Goal: Task Accomplishment & Management: Complete application form

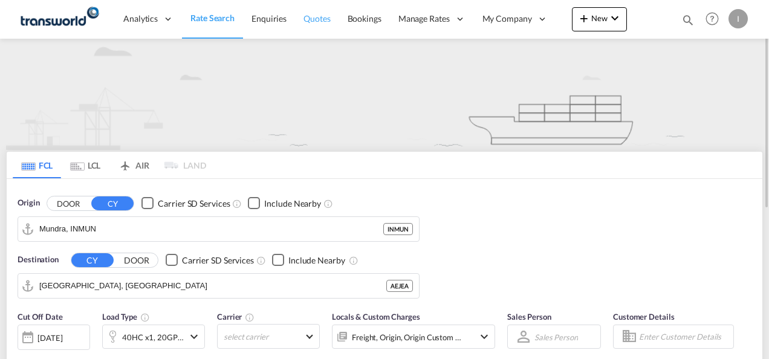
click at [315, 20] on span "Quotes" at bounding box center [317, 18] width 27 height 10
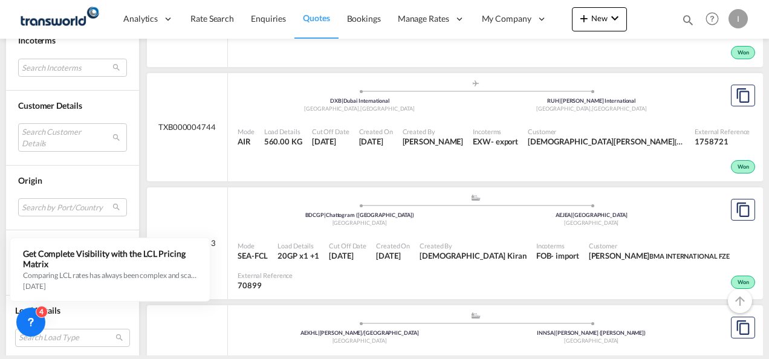
scroll to position [906, 0]
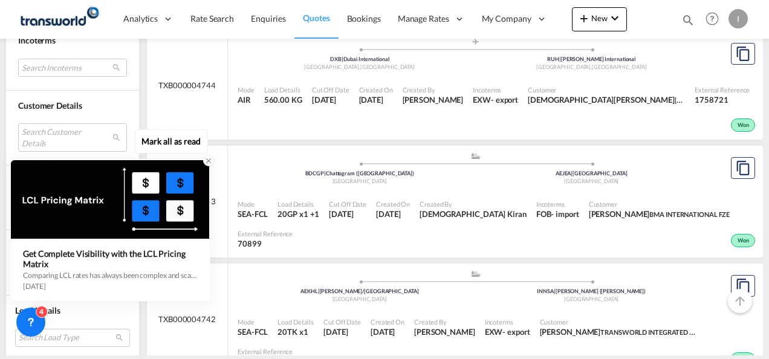
click at [210, 161] on icon at bounding box center [209, 161] width 4 height 4
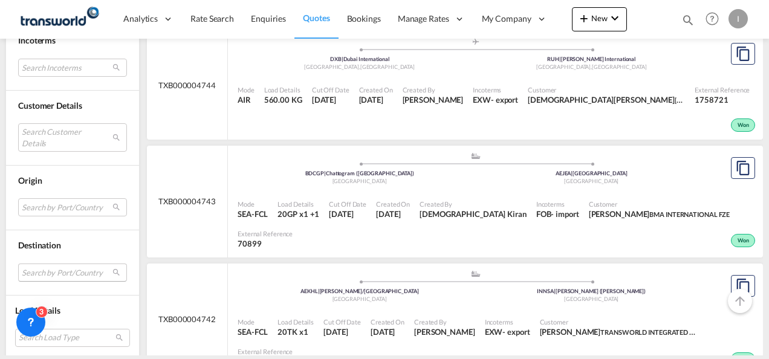
click at [65, 273] on md-select "Search by Port/Country JPNIC nichinan [GEOGRAPHIC_DATA] AEAMF mussafah [GEOGRAP…" at bounding box center [72, 273] width 109 height 18
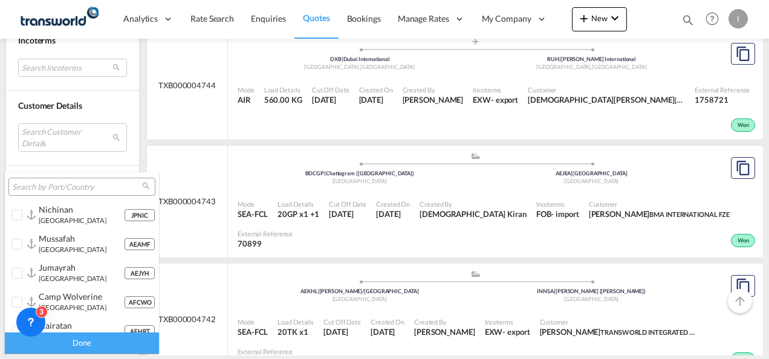
click at [48, 185] on input "search" at bounding box center [77, 187] width 130 height 11
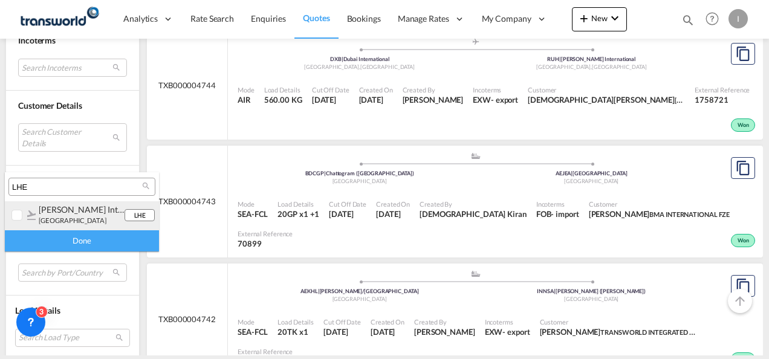
type input "LHE"
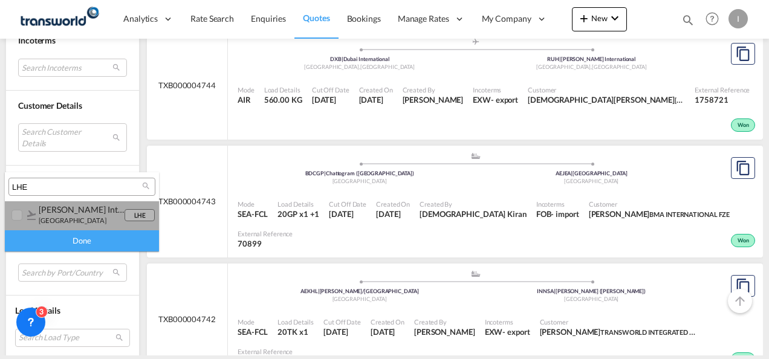
click at [15, 215] on div at bounding box center [17, 216] width 12 height 12
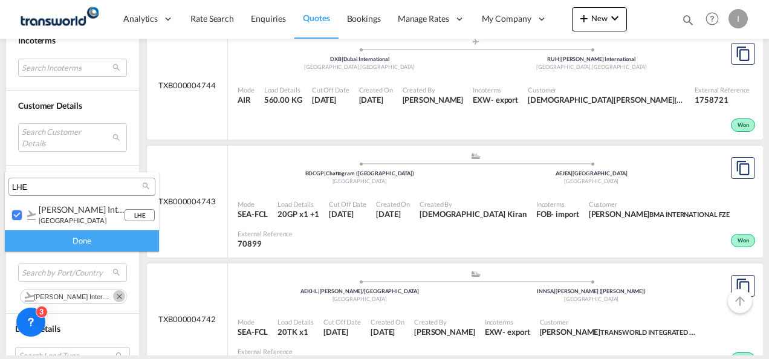
click at [45, 237] on div "Done" at bounding box center [82, 240] width 154 height 21
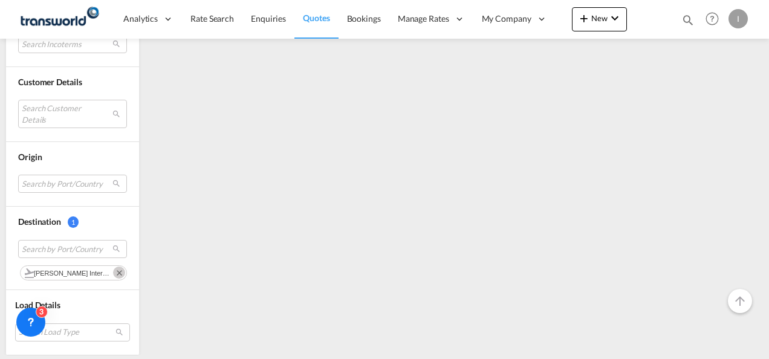
scroll to position [0, 0]
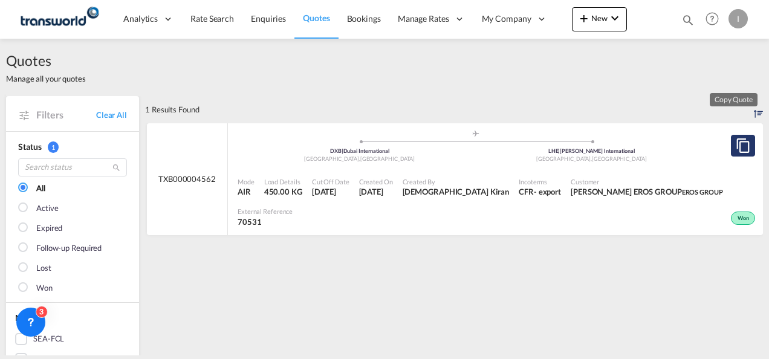
click at [736, 145] on md-icon "assets/icons/custom/copyQuote.svg" at bounding box center [743, 146] width 15 height 15
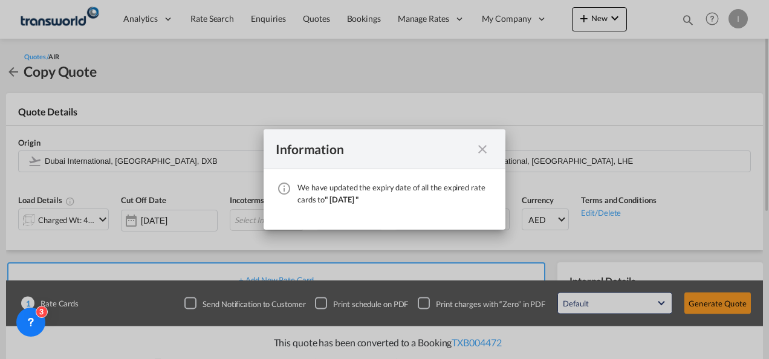
click at [484, 148] on md-icon "icon-close fg-AAA8AD cursor" at bounding box center [482, 149] width 15 height 15
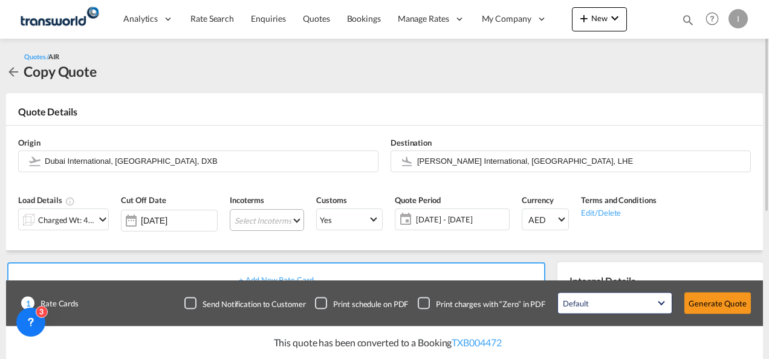
click at [282, 221] on md-select "Select Incoterms DAP - export Delivered at Place EXW - import Ex Works FAS - im…" at bounding box center [267, 220] width 74 height 22
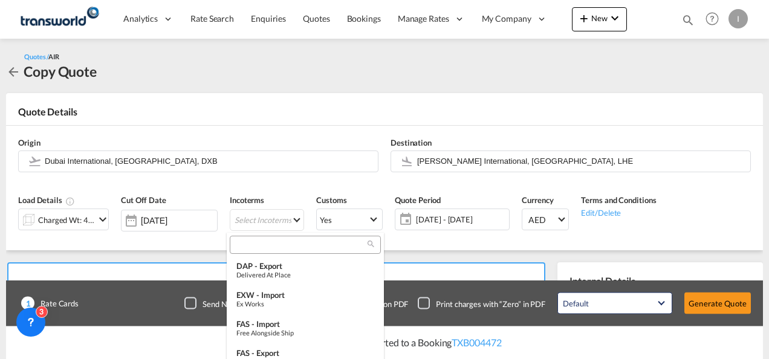
click at [249, 244] on input "search" at bounding box center [300, 245] width 134 height 11
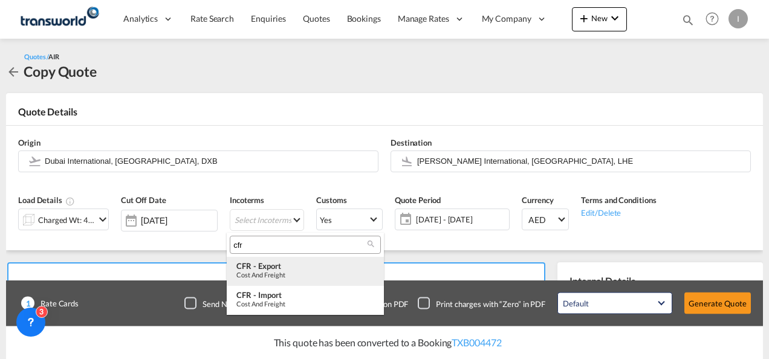
type input "cfr"
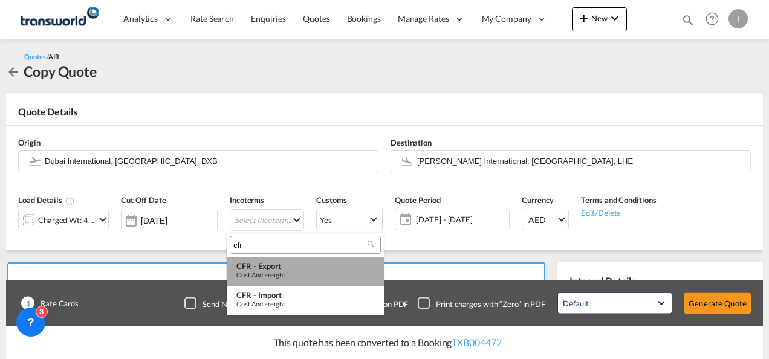
click at [258, 263] on div "CFR - export" at bounding box center [306, 266] width 138 height 10
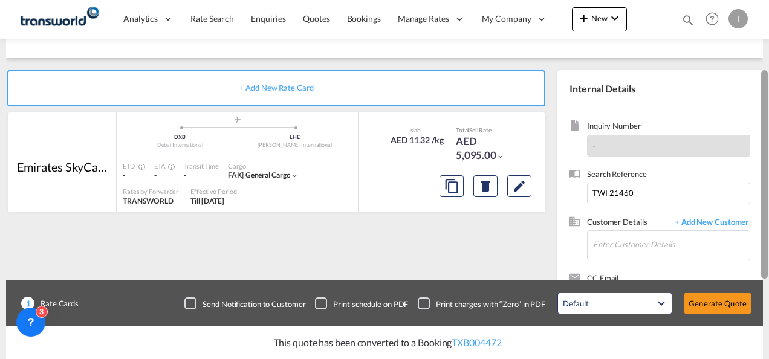
drag, startPoint x: 767, startPoint y: 147, endPoint x: 768, endPoint y: 262, distance: 114.9
click at [768, 262] on div at bounding box center [768, 152] width 2 height 354
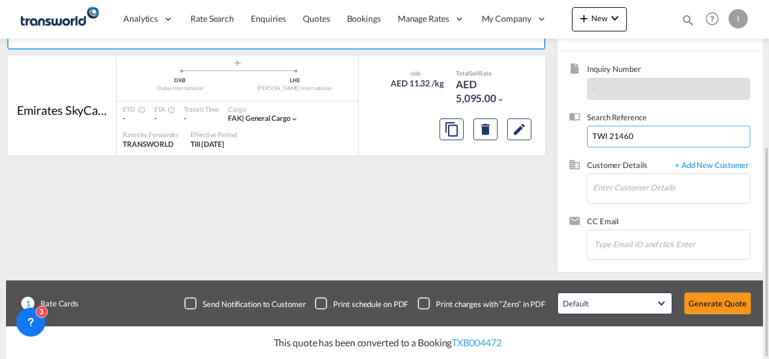
click at [613, 145] on input "TWI 21460" at bounding box center [668, 137] width 163 height 22
paste input "749"
type input "TWI 21749"
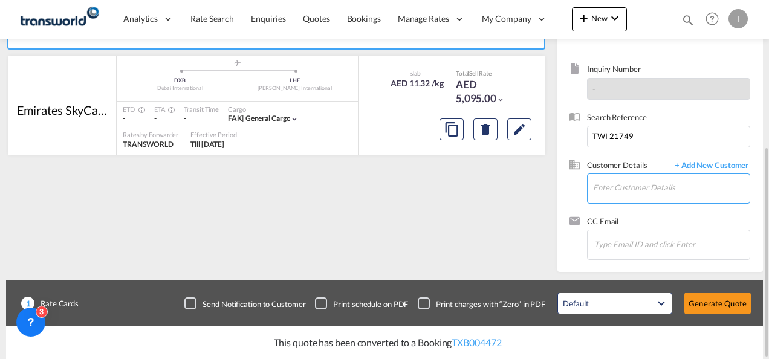
click at [630, 182] on input "Enter Customer Details" at bounding box center [671, 187] width 157 height 27
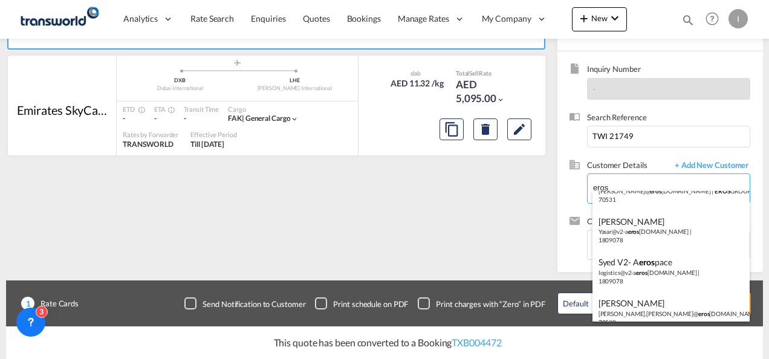
scroll to position [33, 0]
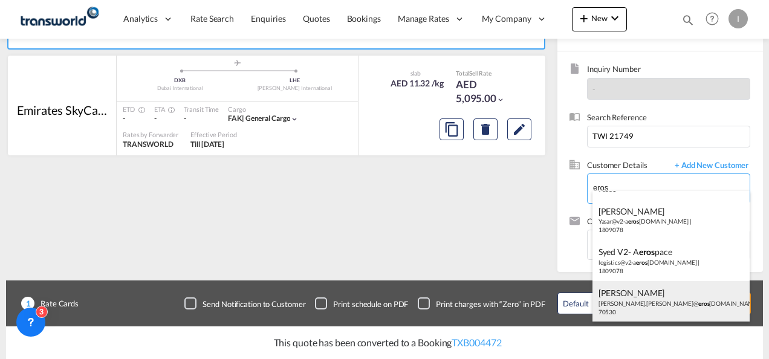
click at [661, 300] on div "[PERSON_NAME] [PERSON_NAME].[PERSON_NAME]@ eros [DOMAIN_NAME] | EROS ELECTRICAL…" at bounding box center [672, 301] width 158 height 41
type input "EROS ELECTRICALS LLC, [PERSON_NAME], [PERSON_NAME][EMAIL_ADDRESS][PERSON_NAME][…"
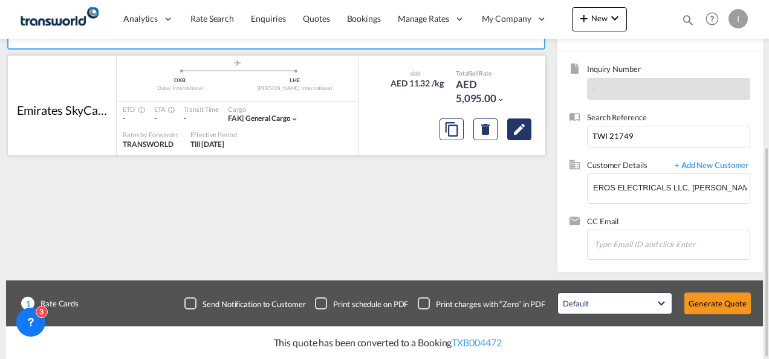
click at [514, 134] on md-icon "Edit" at bounding box center [519, 129] width 15 height 15
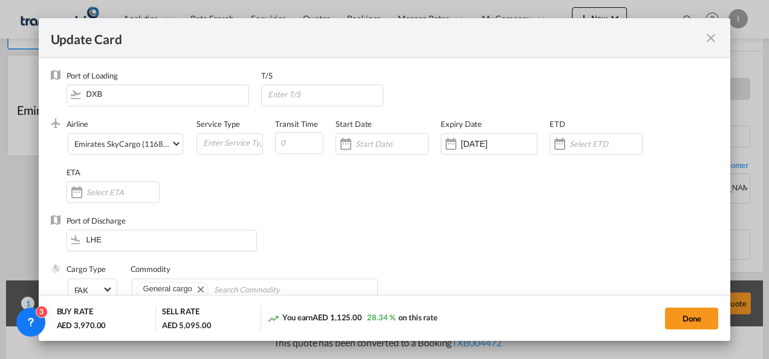
select select "chargeable_weight"
select select "per_shipment"
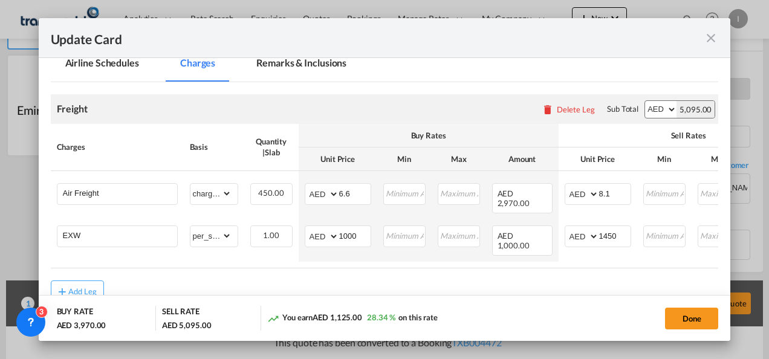
scroll to position [288, 0]
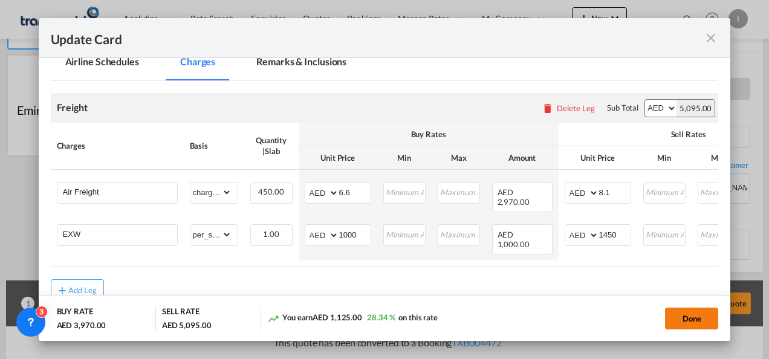
click at [693, 317] on button "Done" at bounding box center [691, 319] width 53 height 22
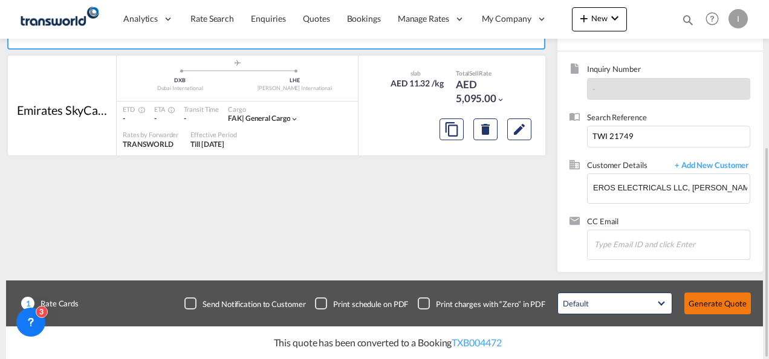
click at [702, 307] on button "Generate Quote" at bounding box center [718, 304] width 67 height 22
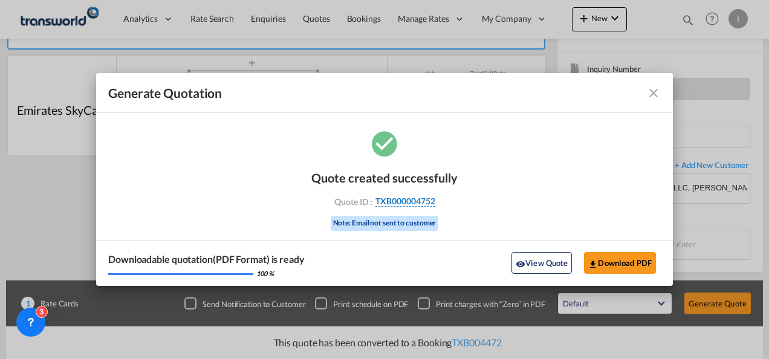
click at [389, 200] on span "TXB000004752" at bounding box center [406, 201] width 60 height 11
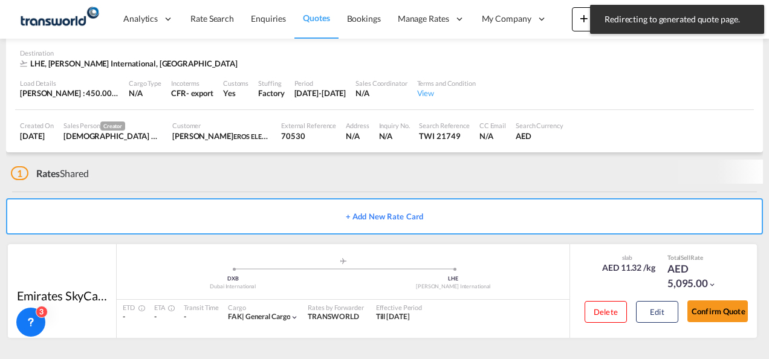
scroll to position [81, 0]
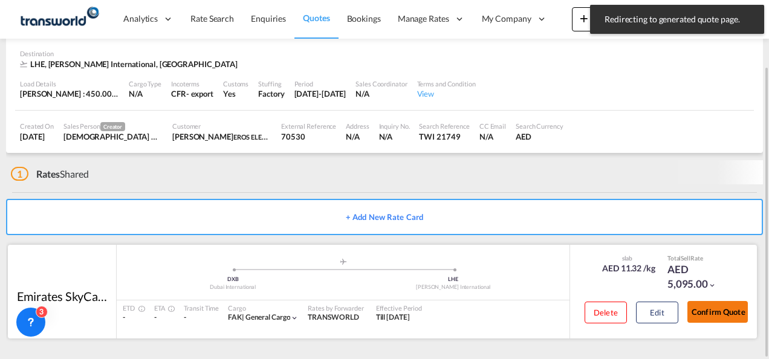
click at [720, 318] on button "Confirm Quote" at bounding box center [718, 312] width 60 height 22
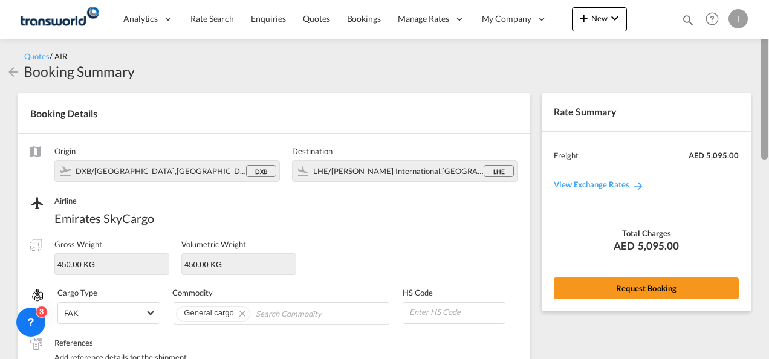
drag, startPoint x: 766, startPoint y: 304, endPoint x: 770, endPoint y: 104, distance: 199.7
click at [769, 104] on html "Analytics Reports Dashboard Rate Search Enquiries Quotes" at bounding box center [384, 179] width 769 height 359
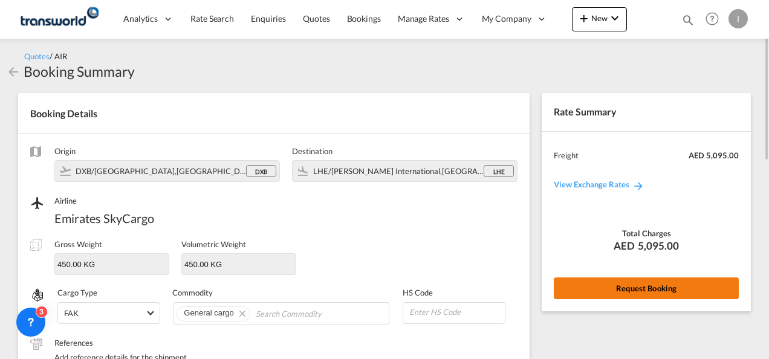
click at [611, 295] on button "Request Booking" at bounding box center [646, 289] width 185 height 22
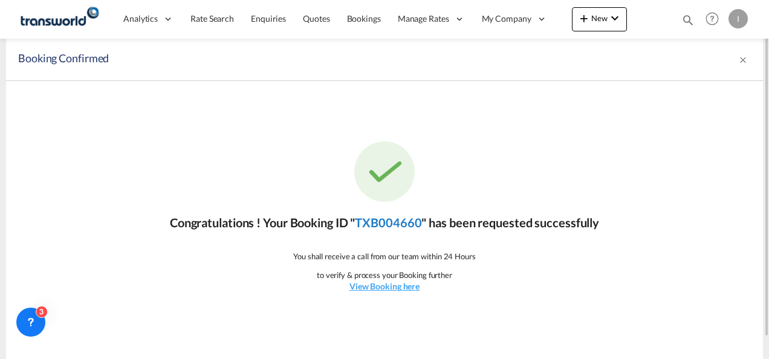
click at [390, 220] on link "TXB004660" at bounding box center [388, 222] width 67 height 15
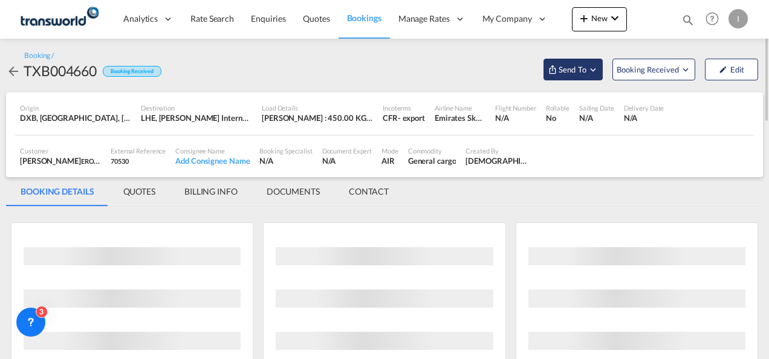
click at [561, 76] on button "Send To" at bounding box center [573, 70] width 59 height 22
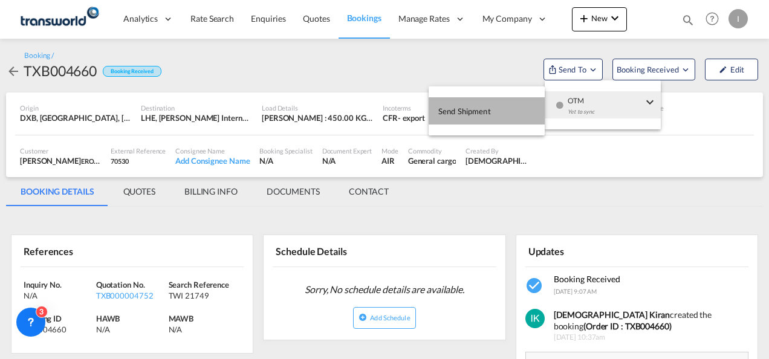
click at [488, 119] on span "Send Shipment" at bounding box center [465, 111] width 53 height 19
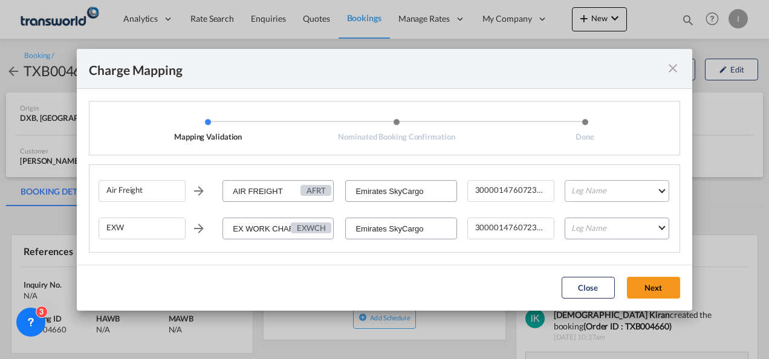
click at [583, 188] on md-select "Leg Name HANDLING ORIGIN HANDLING DESTINATION OTHERS TL PICK UP CUSTOMS ORIGIN …" at bounding box center [617, 191] width 105 height 22
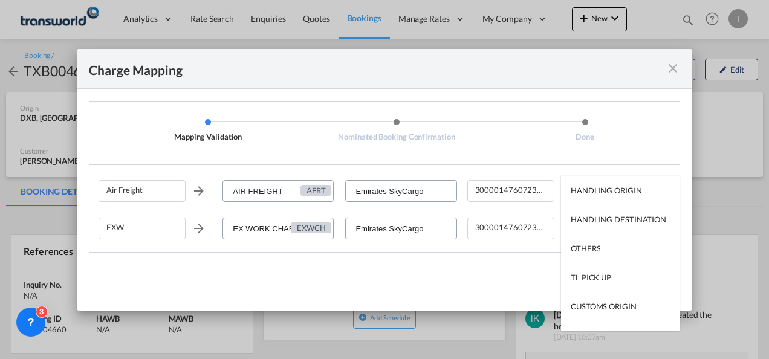
scroll to position [77, 0]
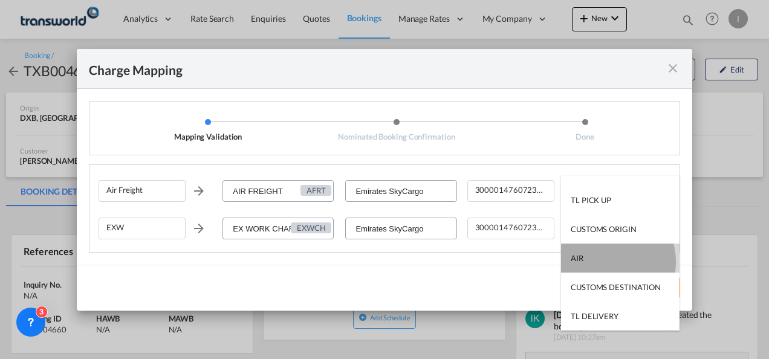
click at [606, 262] on md-option "AIR" at bounding box center [620, 258] width 119 height 29
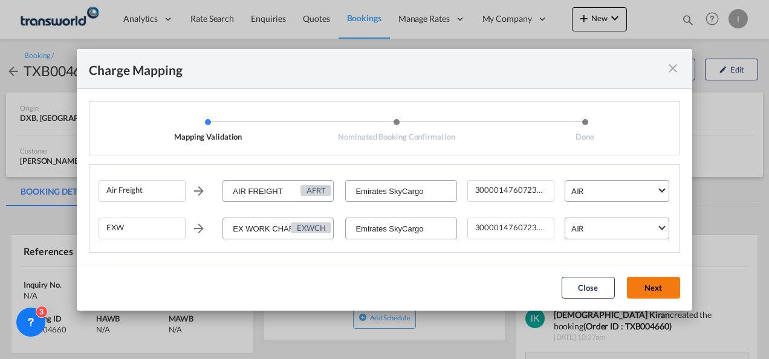
click at [659, 294] on button "Next" at bounding box center [653, 288] width 53 height 22
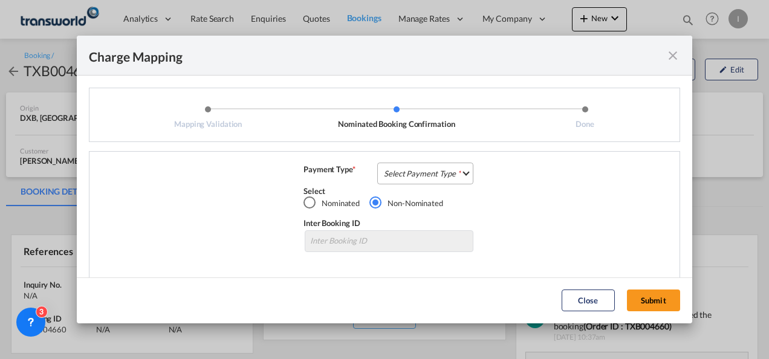
click at [433, 178] on md-select "Select Payment Type COLLECT PREPAID" at bounding box center [425, 174] width 96 height 22
click at [0, 0] on md-option "COLLECT" at bounding box center [0, 0] width 0 height 0
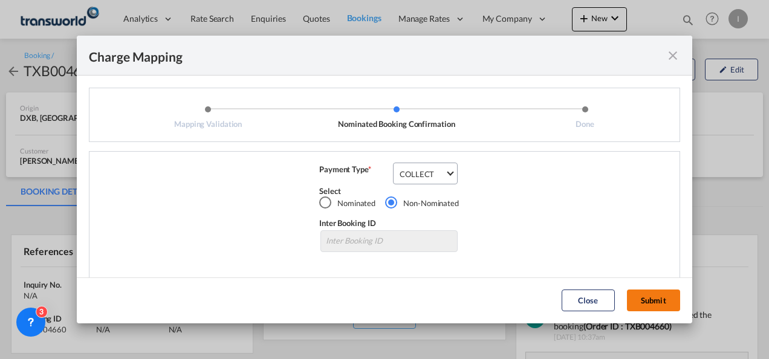
click at [641, 305] on button "Submit" at bounding box center [653, 301] width 53 height 22
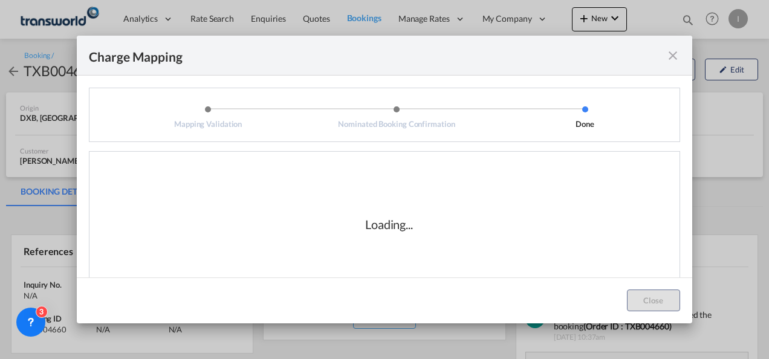
click at [460, 237] on div "Loading..." at bounding box center [389, 224] width 581 height 121
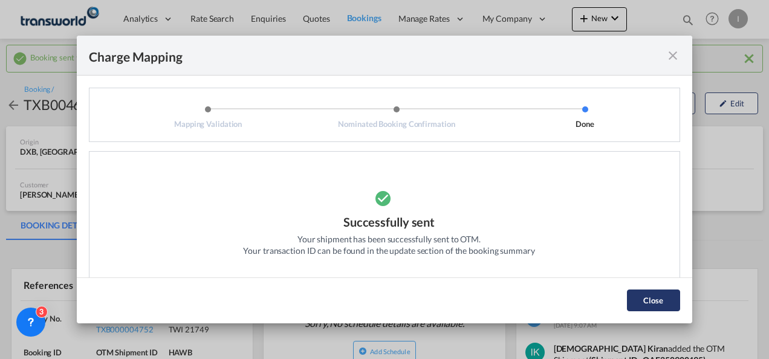
click at [642, 299] on button "Close" at bounding box center [653, 301] width 53 height 22
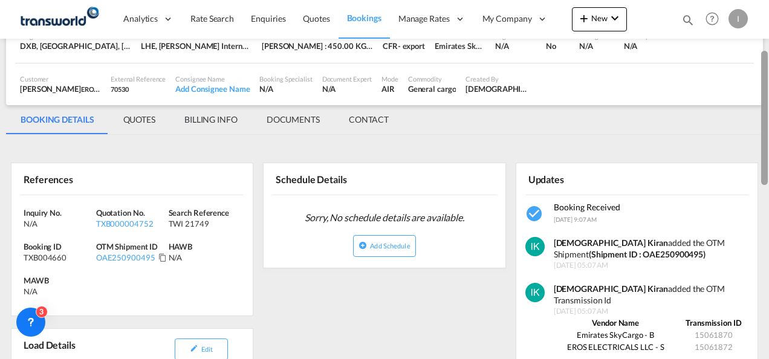
scroll to position [113, 0]
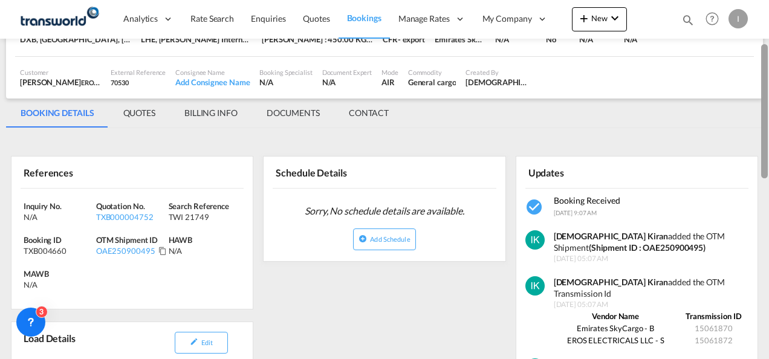
drag, startPoint x: 763, startPoint y: 80, endPoint x: 763, endPoint y: 123, distance: 42.3
click at [763, 123] on div at bounding box center [765, 111] width 7 height 134
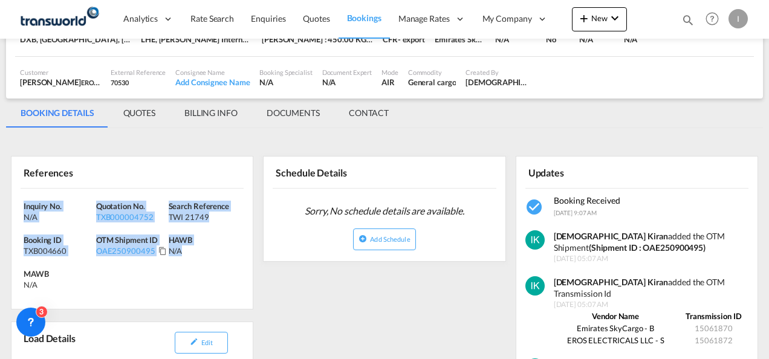
drag, startPoint x: 225, startPoint y: 249, endPoint x: -2, endPoint y: 206, distance: 231.5
click at [0, 206] on html "Analytics Reports Dashboard Rate Search Enquiries Quotes" at bounding box center [384, 179] width 769 height 359
copy div "Inquiry No. N/A Quotation No. TXB000004752 Search Reference TWI 21749 Booking I…"
